Goal: Task Accomplishment & Management: Manage account settings

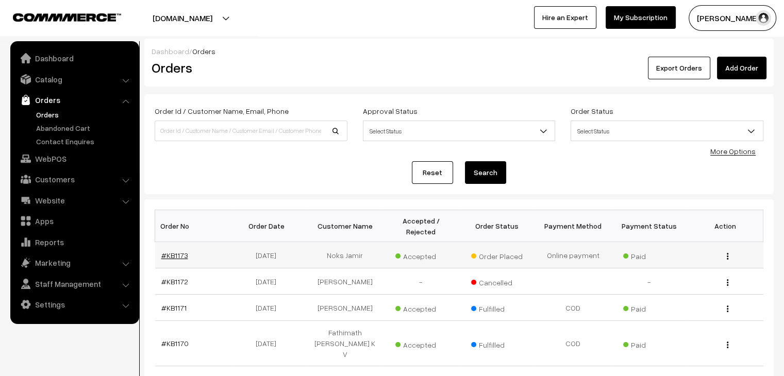
click at [182, 251] on link "#KB1173" at bounding box center [174, 255] width 27 height 9
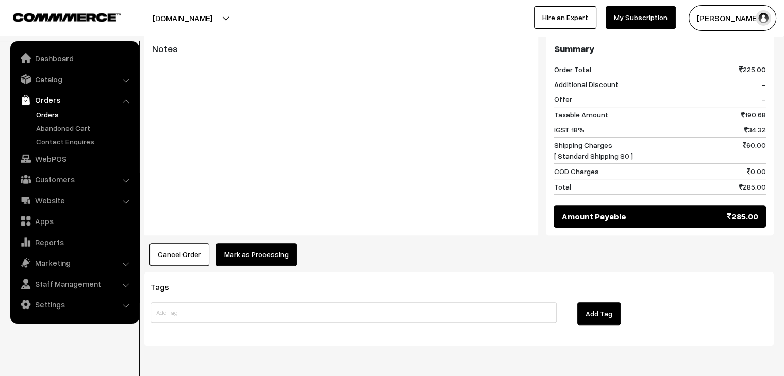
scroll to position [459, 0]
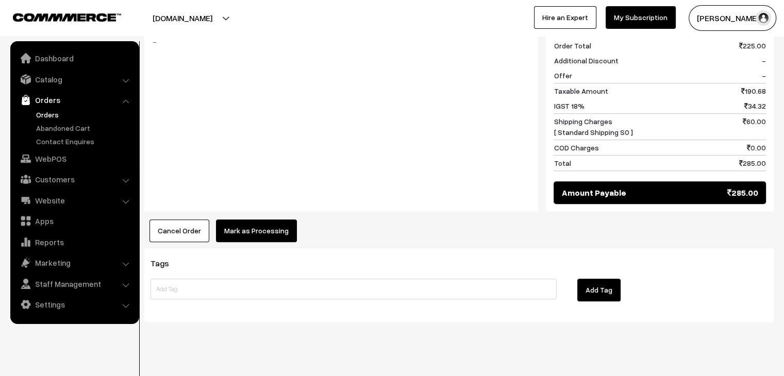
click at [232, 223] on button "Mark as Processing" at bounding box center [256, 231] width 81 height 23
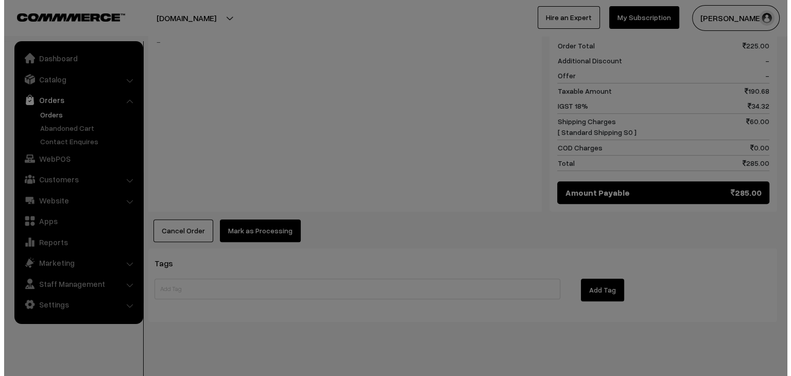
scroll to position [460, 0]
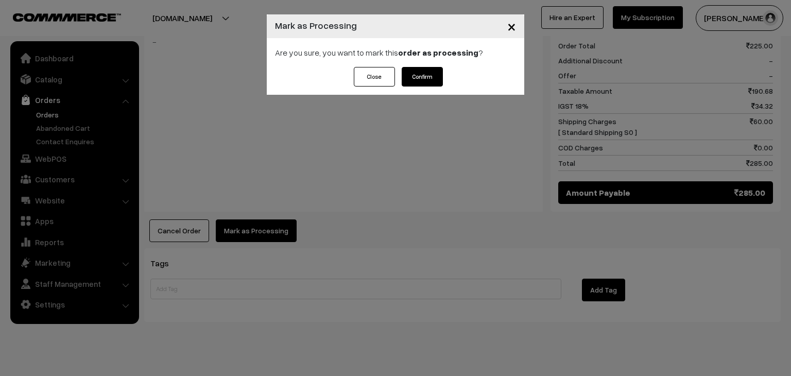
click at [414, 79] on button "Confirm" at bounding box center [422, 77] width 41 height 20
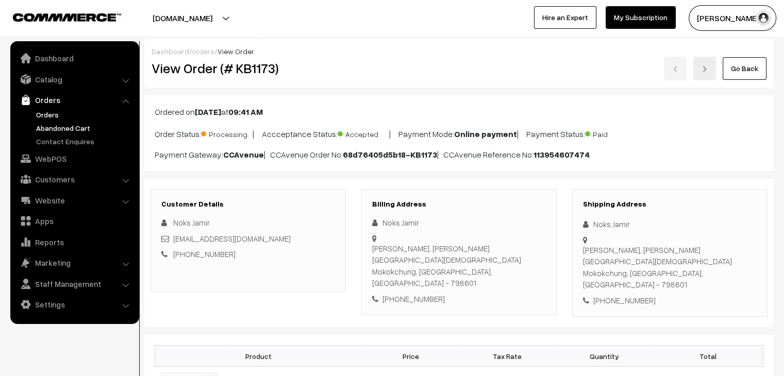
click at [56, 126] on link "Abandoned Cart" at bounding box center [84, 128] width 102 height 11
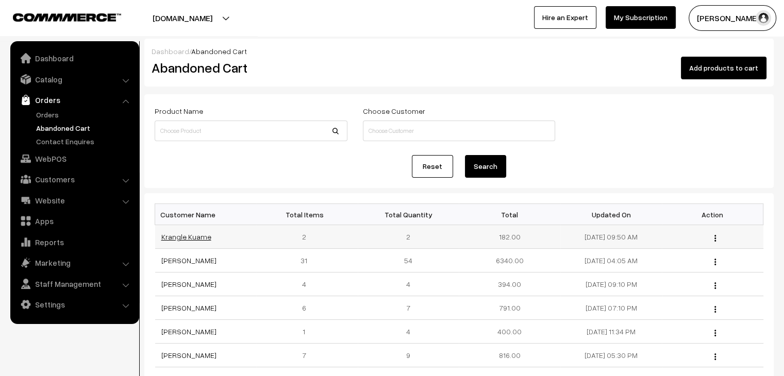
click at [168, 233] on link "Krangle Kuame" at bounding box center [186, 236] width 50 height 9
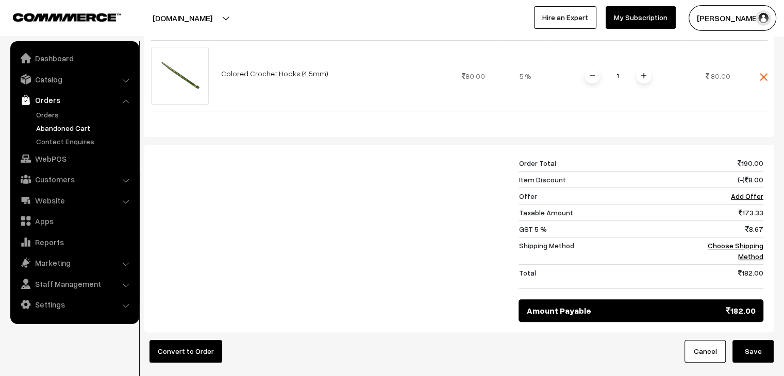
scroll to position [335, 0]
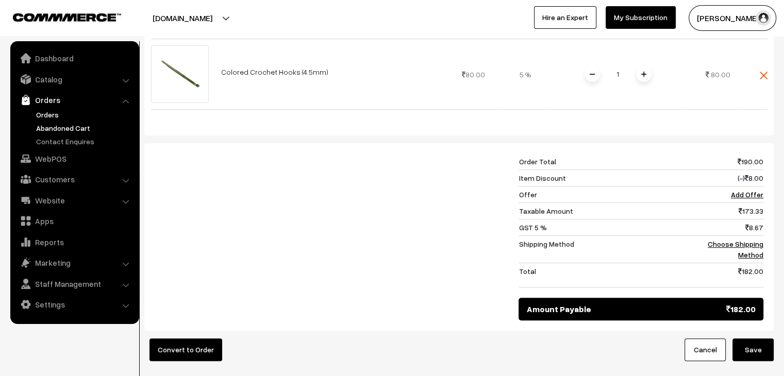
click at [52, 110] on link "Orders" at bounding box center [84, 114] width 102 height 11
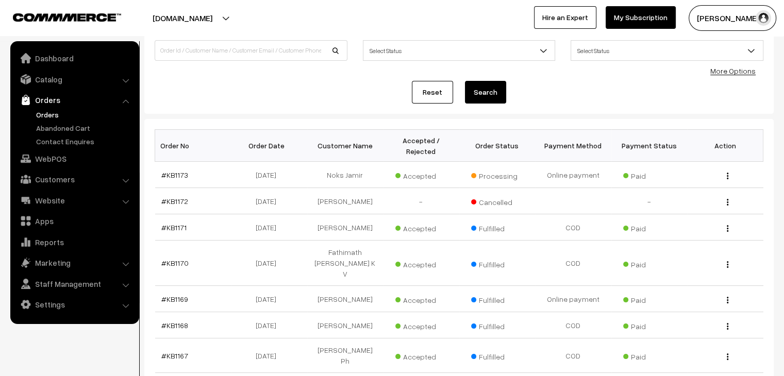
scroll to position [81, 0]
click at [167, 196] on link "#KB1172" at bounding box center [174, 200] width 27 height 9
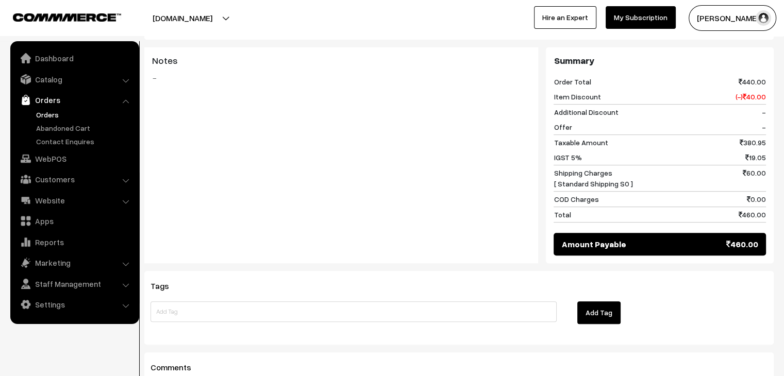
scroll to position [546, 0]
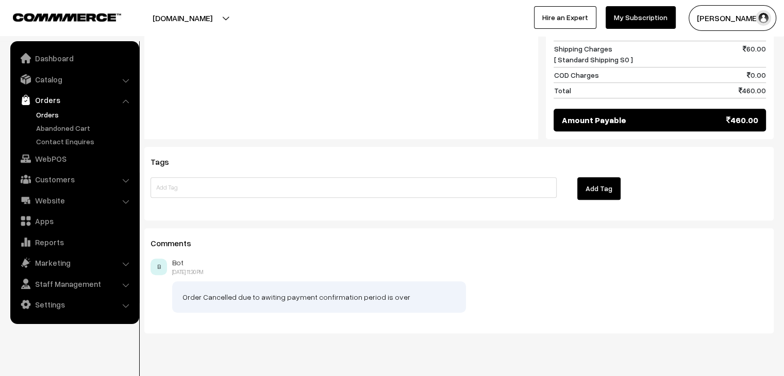
click at [60, 114] on link "Orders" at bounding box center [84, 114] width 102 height 11
